Goal: Check status: Check status

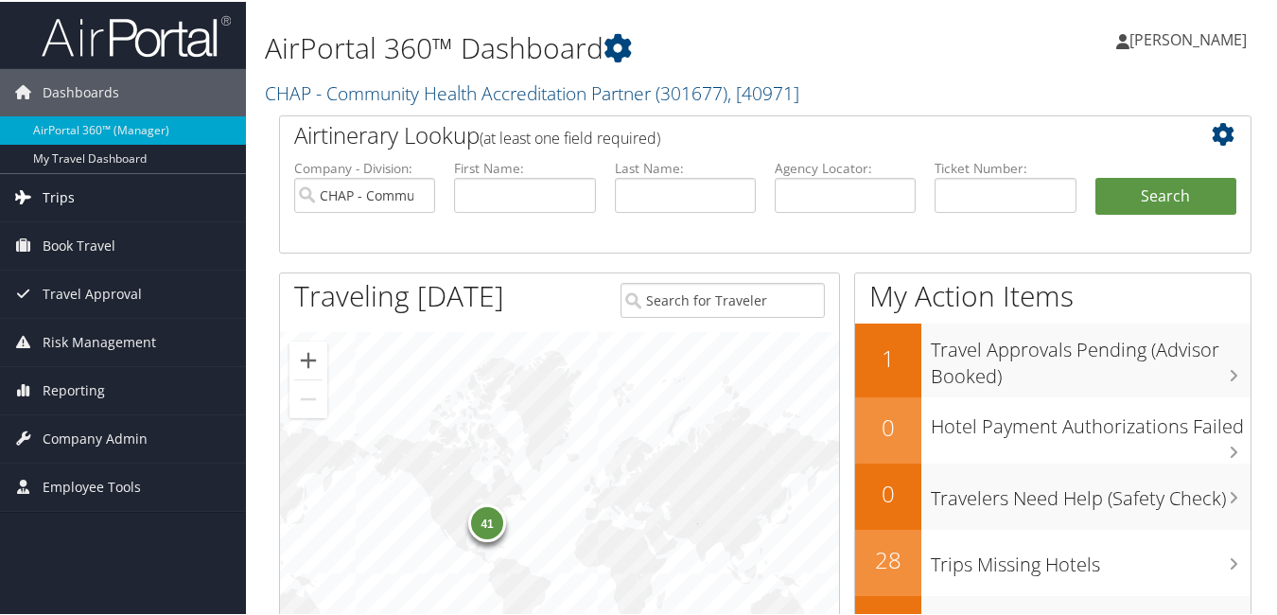
drag, startPoint x: 68, startPoint y: 190, endPoint x: 93, endPoint y: 193, distance: 24.8
click at [68, 191] on span "Trips" at bounding box center [59, 195] width 32 height 47
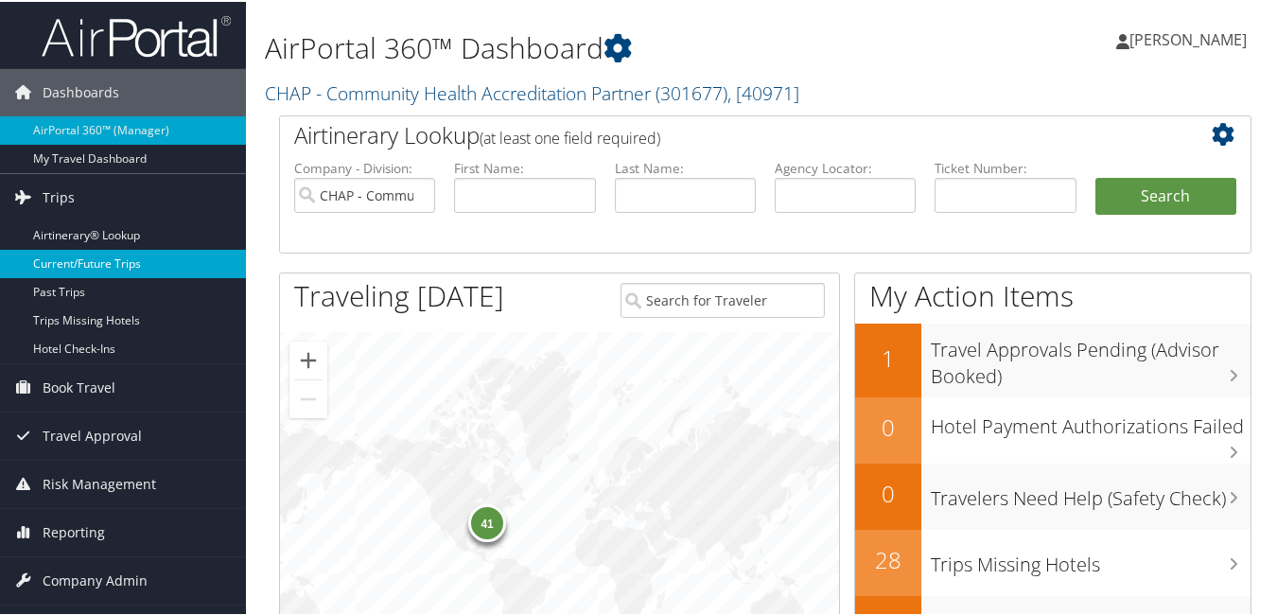
click at [102, 259] on link "Current/Future Trips" at bounding box center [123, 262] width 246 height 28
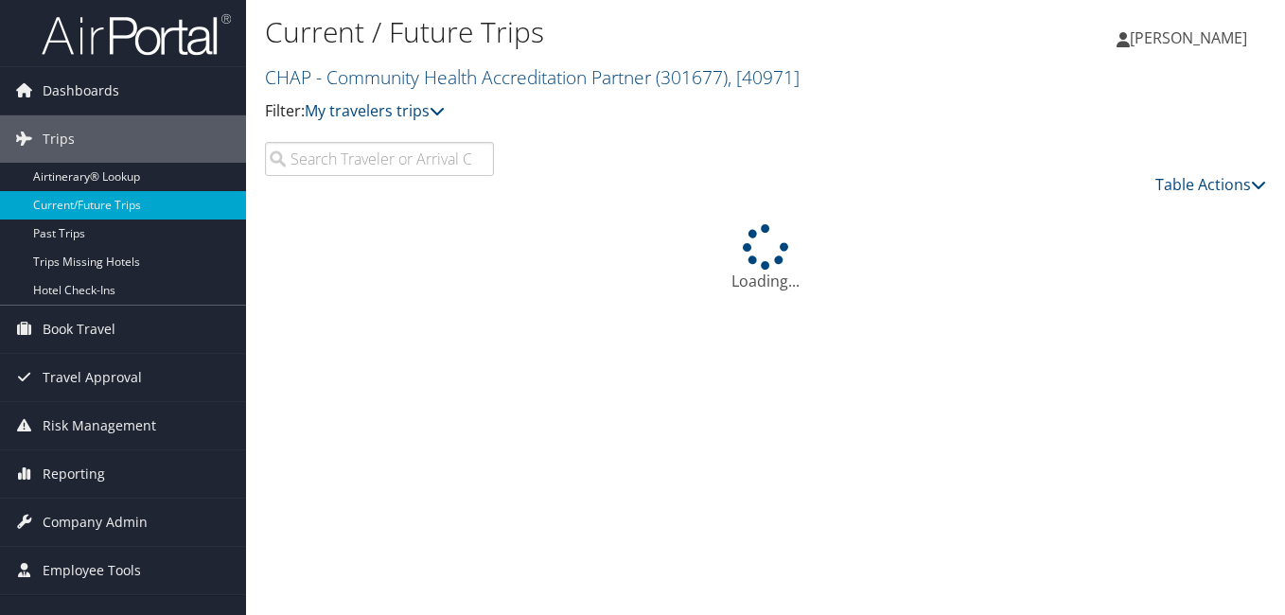
click at [330, 165] on input "search" at bounding box center [379, 159] width 229 height 34
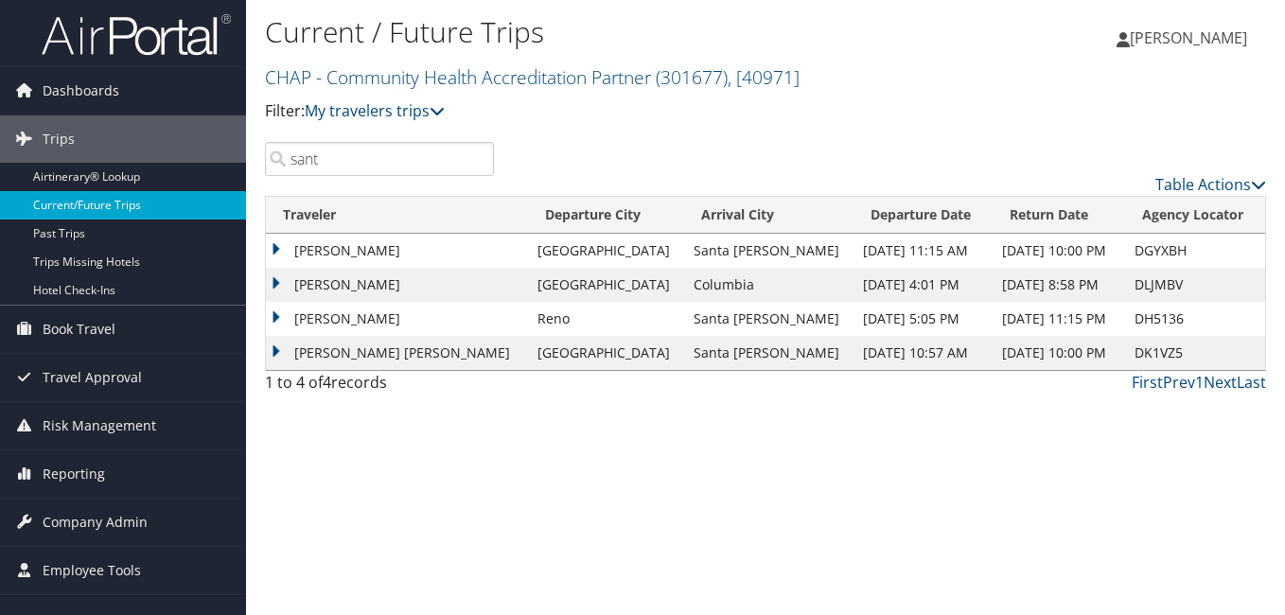
drag, startPoint x: 330, startPoint y: 165, endPoint x: 220, endPoint y: 197, distance: 114.4
click at [230, 194] on div "Dashboards AirPortal 360™ (Manager) My Travel Dashboard Trips Airtinerary® Look…" at bounding box center [642, 307] width 1285 height 615
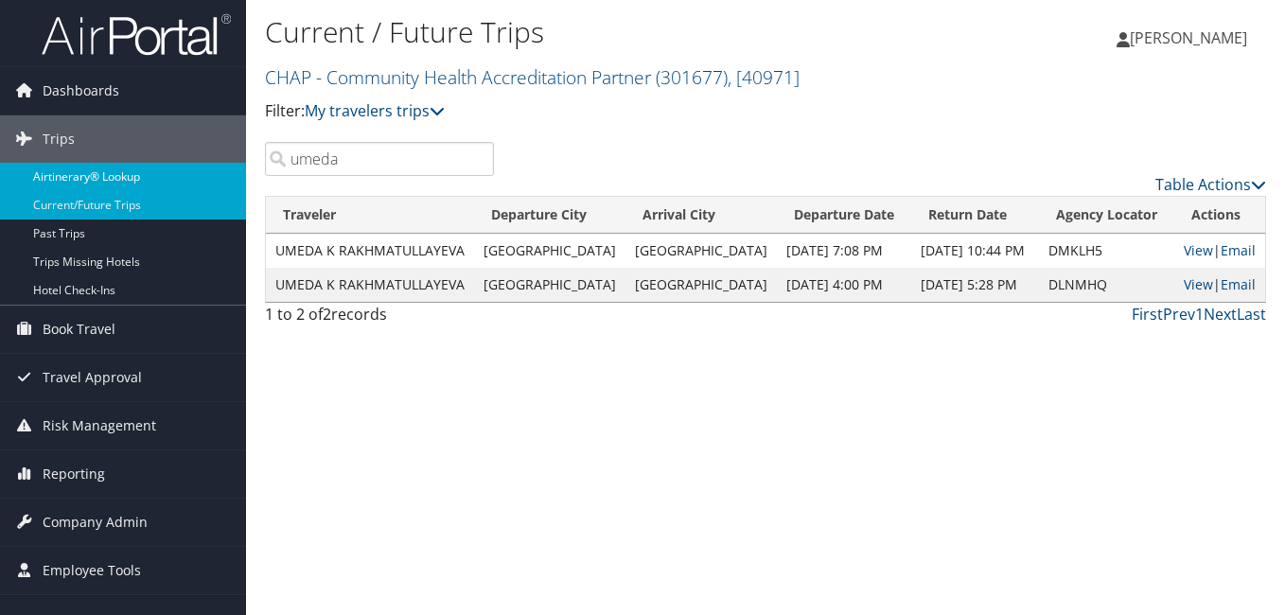
drag, startPoint x: 359, startPoint y: 167, endPoint x: 245, endPoint y: 177, distance: 114.9
click at [245, 177] on div "Dashboards AirPortal 360™ (Manager) My Travel Dashboard Trips Airtinerary® Look…" at bounding box center [642, 307] width 1285 height 615
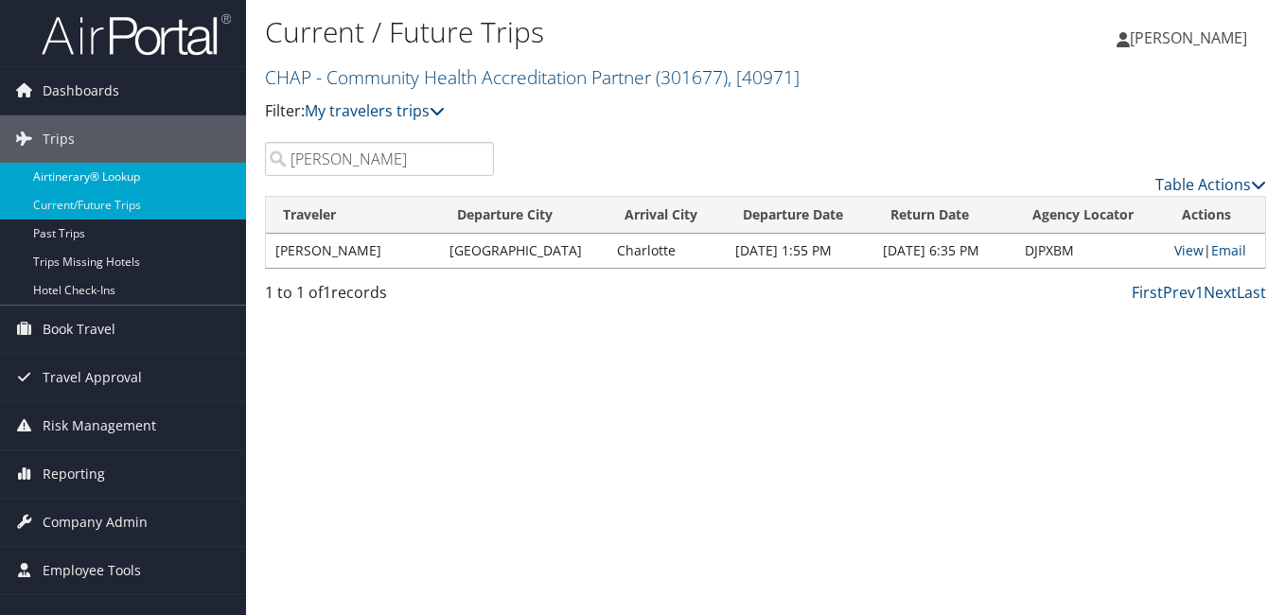
drag, startPoint x: 375, startPoint y: 165, endPoint x: 223, endPoint y: 179, distance: 152.0
click at [225, 179] on div "Dashboards AirPortal 360™ (Manager) My Travel Dashboard Trips Airtinerary® Look…" at bounding box center [642, 307] width 1285 height 615
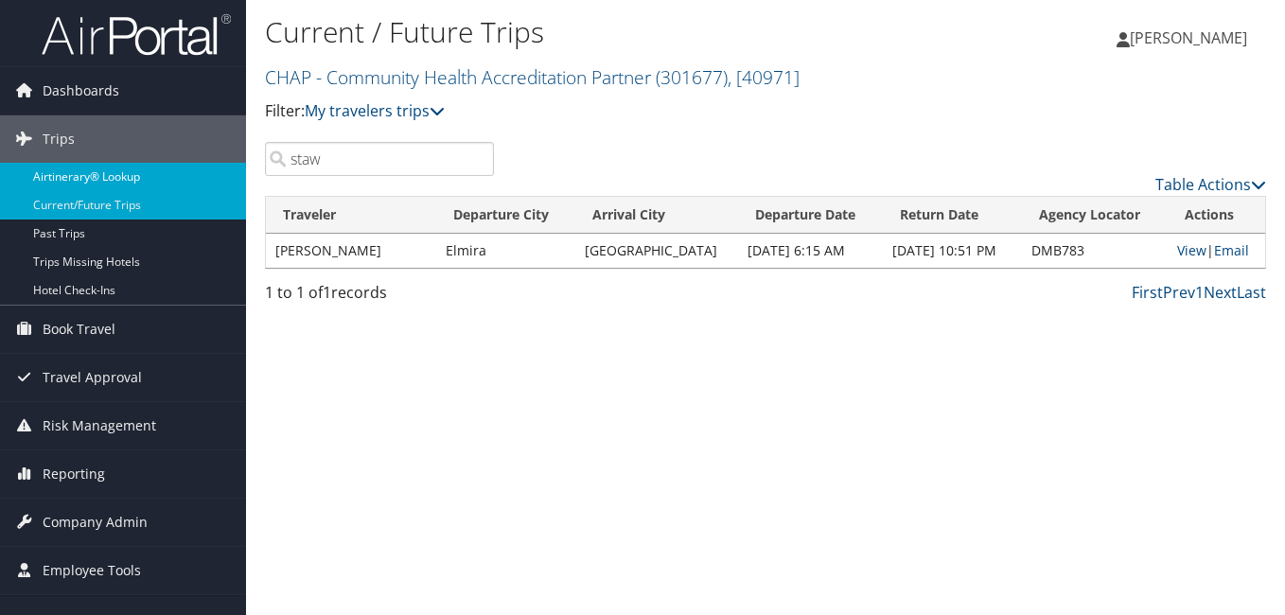
drag, startPoint x: 335, startPoint y: 162, endPoint x: 182, endPoint y: 186, distance: 155.2
click at [184, 185] on div "Dashboards AirPortal 360™ (Manager) My Travel Dashboard Trips Airtinerary® Look…" at bounding box center [642, 307] width 1285 height 615
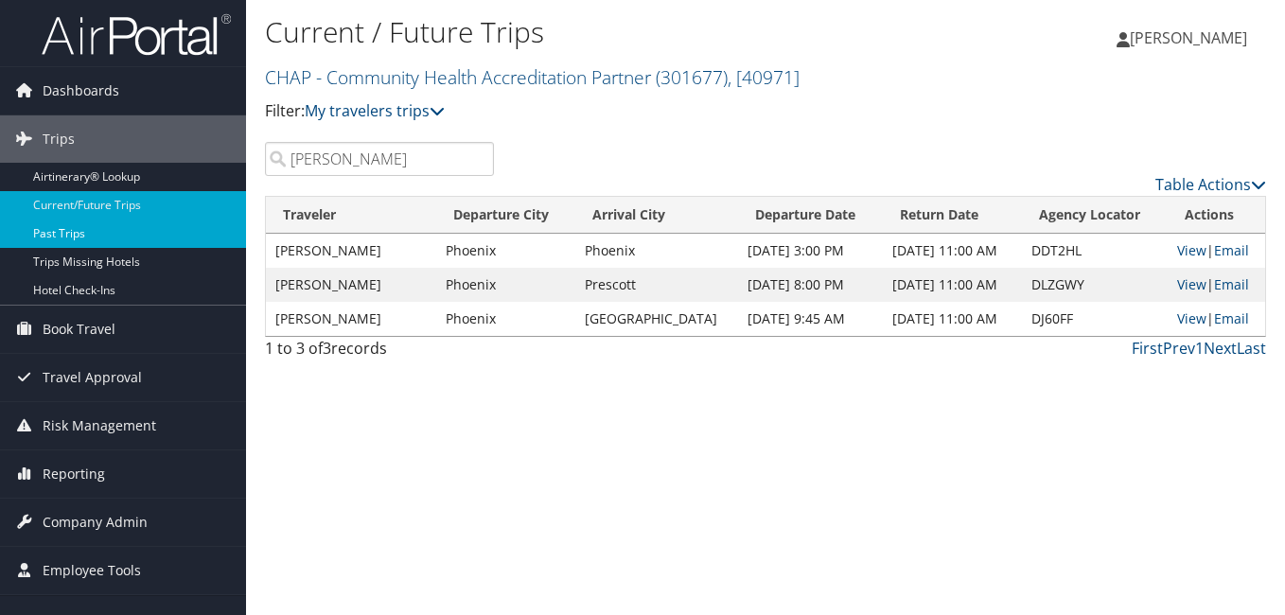
drag, startPoint x: 351, startPoint y: 159, endPoint x: 139, endPoint y: 231, distance: 223.8
click at [139, 216] on div "Dashboards AirPortal 360™ (Manager) My Travel Dashboard Trips Airtinerary® Look…" at bounding box center [642, 307] width 1285 height 615
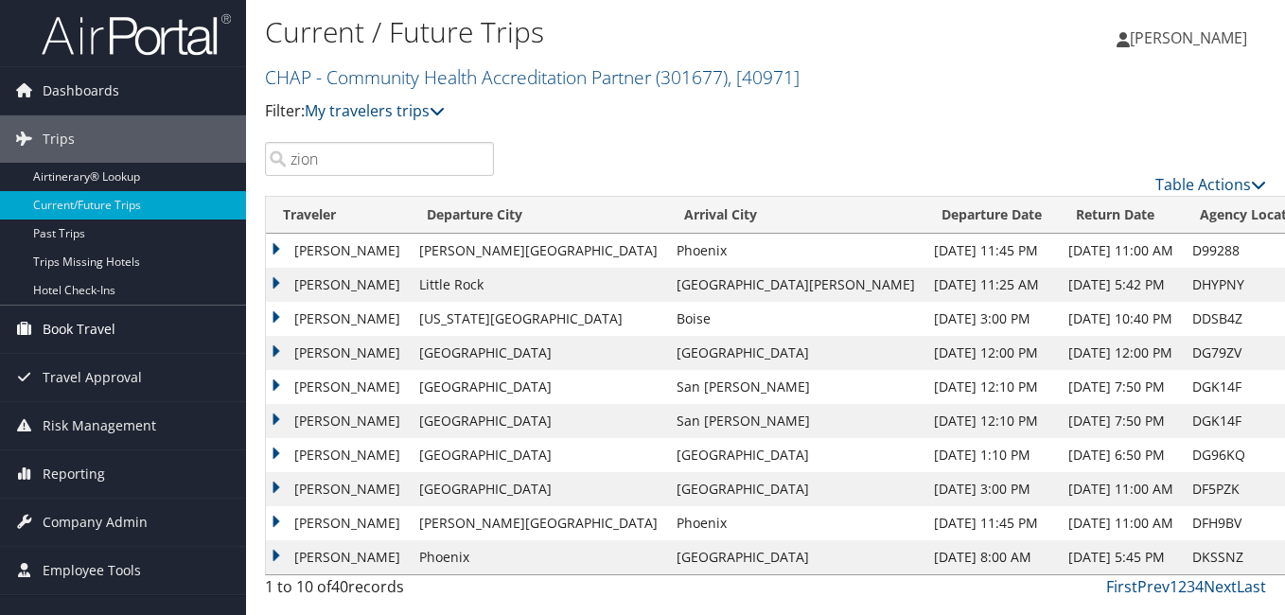
type input "zion"
